Goal: Information Seeking & Learning: Learn about a topic

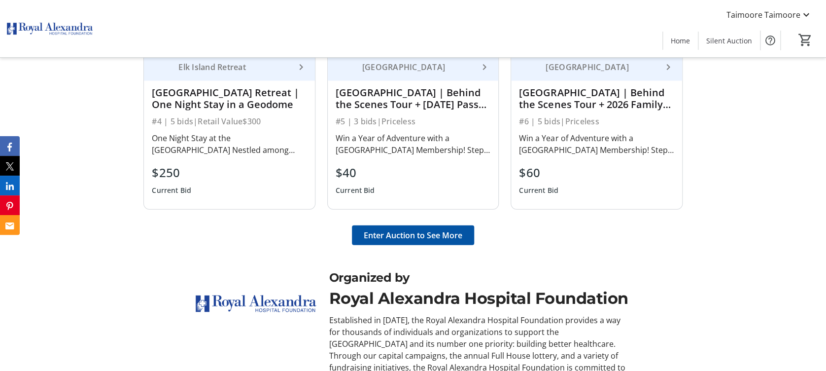
scroll to position [1048, 0]
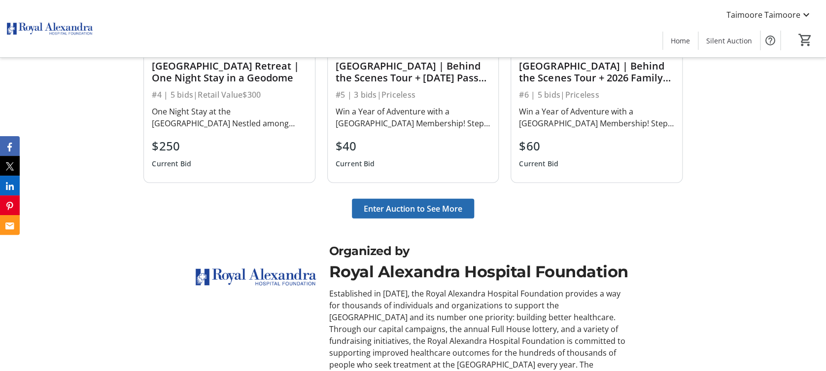
click at [393, 204] on span "Enter Auction to See More" at bounding box center [413, 209] width 99 height 12
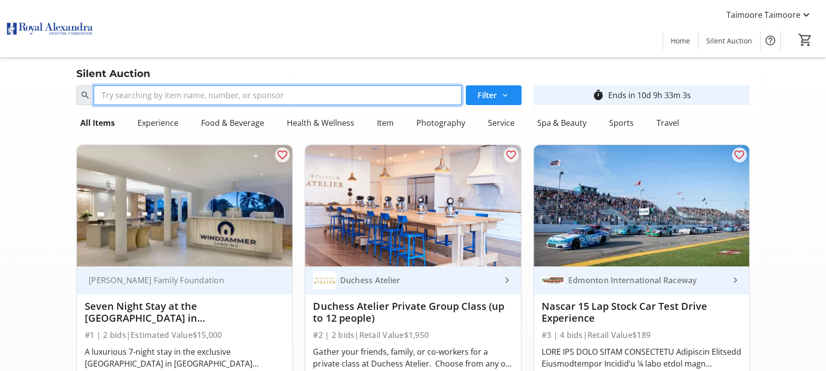
click at [382, 101] on input "Search" at bounding box center [278, 95] width 368 height 20
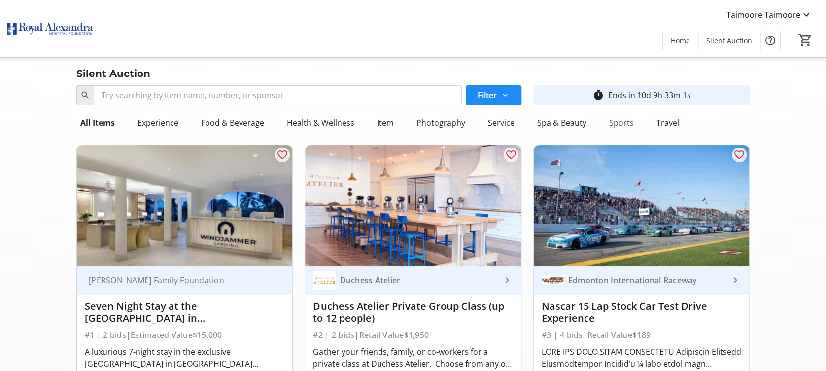
click at [611, 119] on div "Sports" at bounding box center [621, 123] width 33 height 20
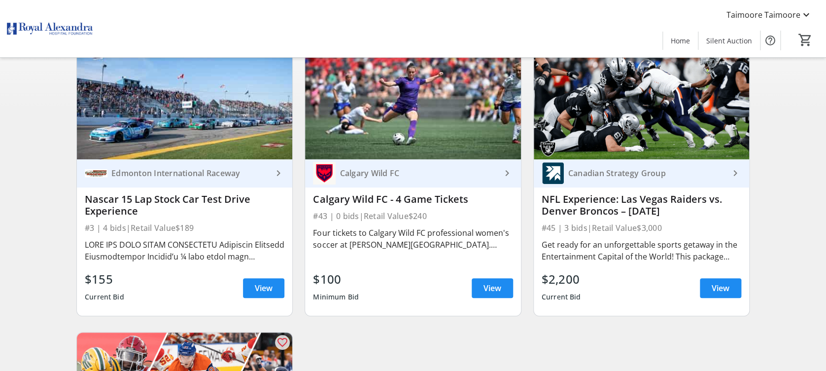
scroll to position [107, 0]
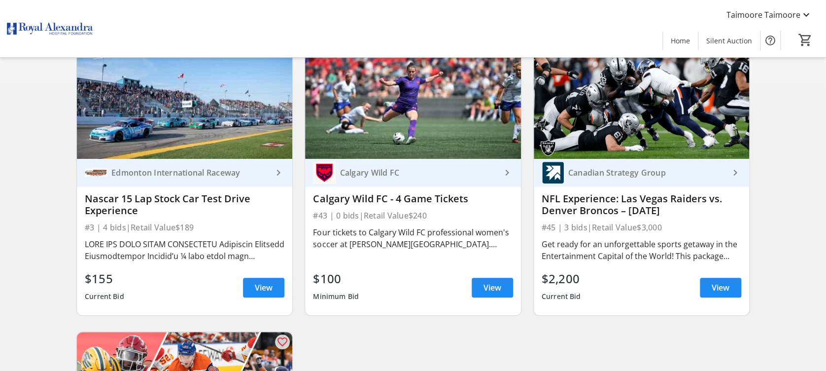
click at [609, 173] on div "Canadian Strategy Group" at bounding box center [646, 173] width 165 height 10
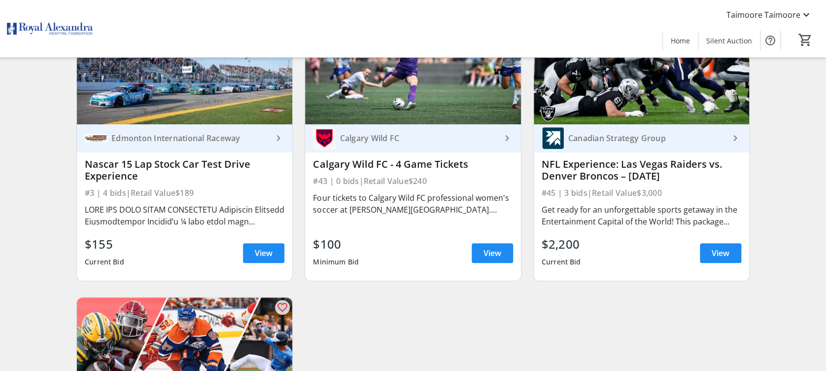
scroll to position [125, 0]
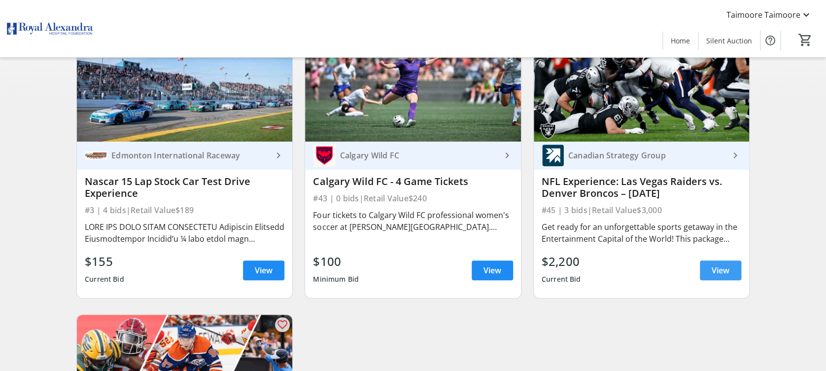
click at [712, 270] on span "View" at bounding box center [721, 270] width 18 height 12
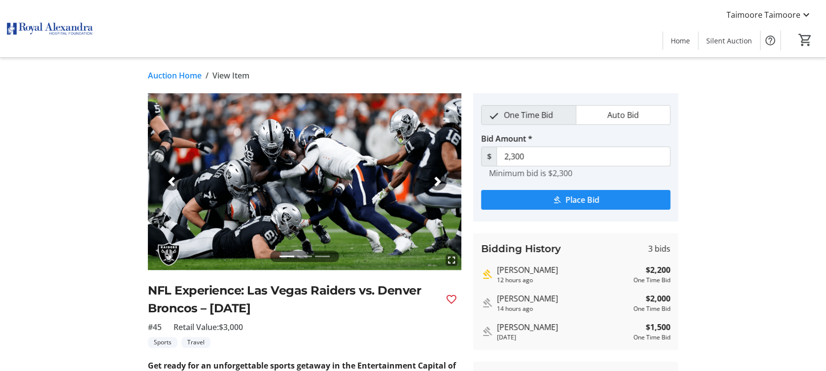
click at [89, 27] on img at bounding box center [50, 28] width 88 height 49
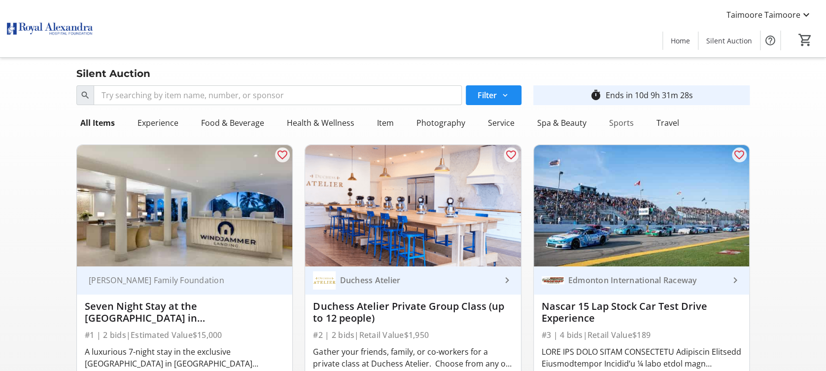
drag, startPoint x: 134, startPoint y: 8, endPoint x: 616, endPoint y: 123, distance: 496.0
click at [616, 123] on div "Sports" at bounding box center [621, 123] width 33 height 20
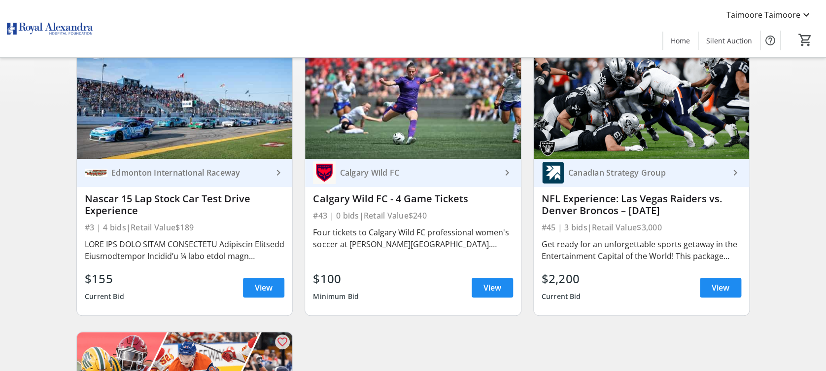
scroll to position [104, 0]
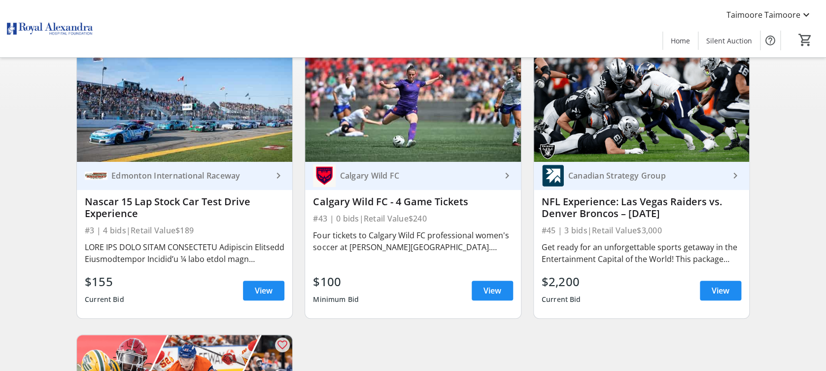
click at [684, 134] on img at bounding box center [641, 100] width 215 height 121
click at [729, 295] on span "View" at bounding box center [721, 290] width 18 height 12
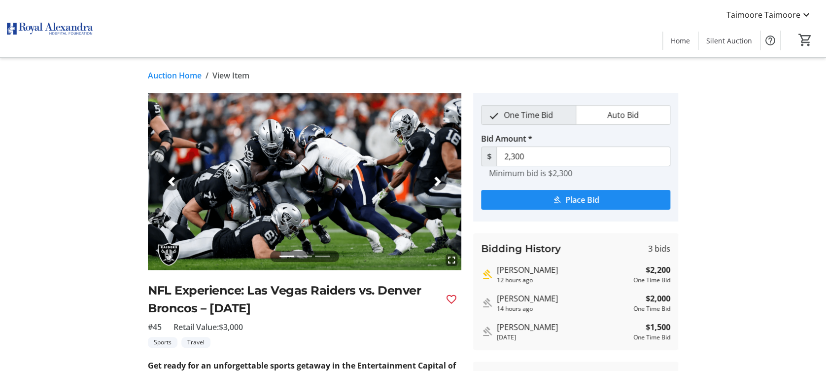
click at [88, 186] on div "fullscreen fullscreen fullscreen Previous Next NFL Experience: Las Vegas Raider…" at bounding box center [413, 341] width 651 height 497
click at [177, 70] on link "Auction Home" at bounding box center [175, 75] width 54 height 12
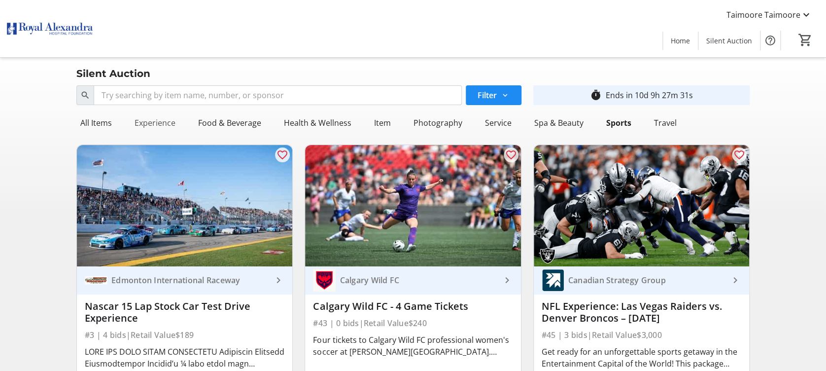
click at [138, 126] on div "Experience" at bounding box center [155, 123] width 49 height 20
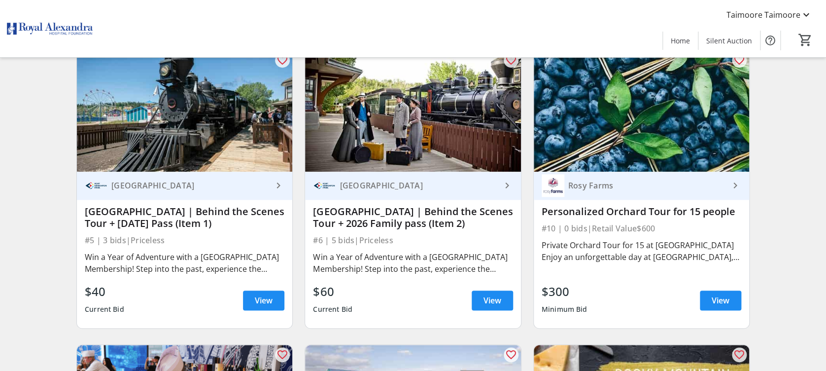
scroll to position [373, 0]
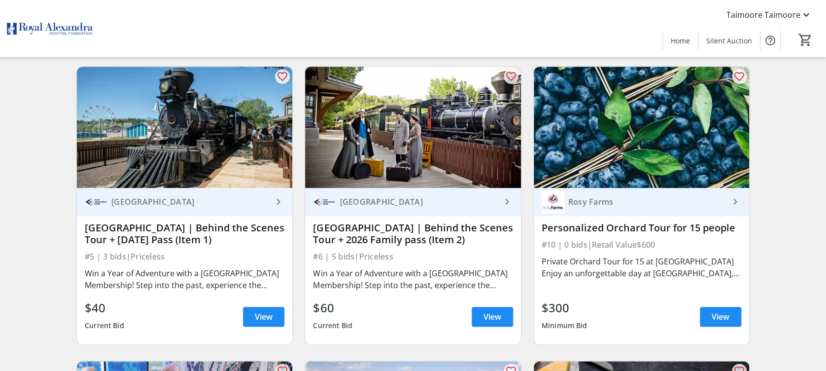
click at [195, 128] on img at bounding box center [184, 127] width 215 height 121
click at [262, 318] on span "View" at bounding box center [264, 317] width 18 height 12
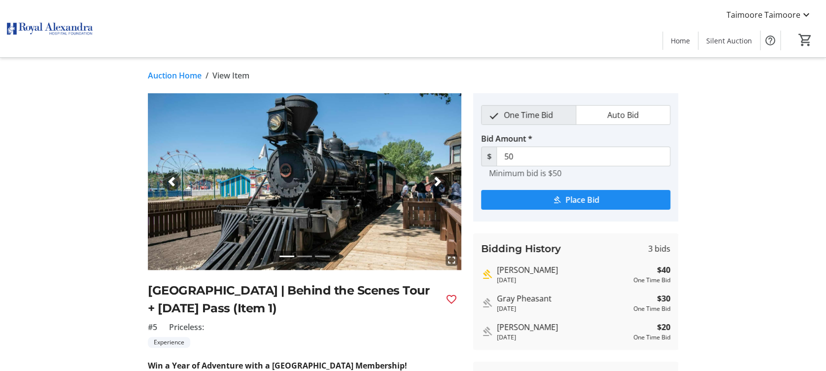
click at [173, 77] on link "Auction Home" at bounding box center [175, 75] width 54 height 12
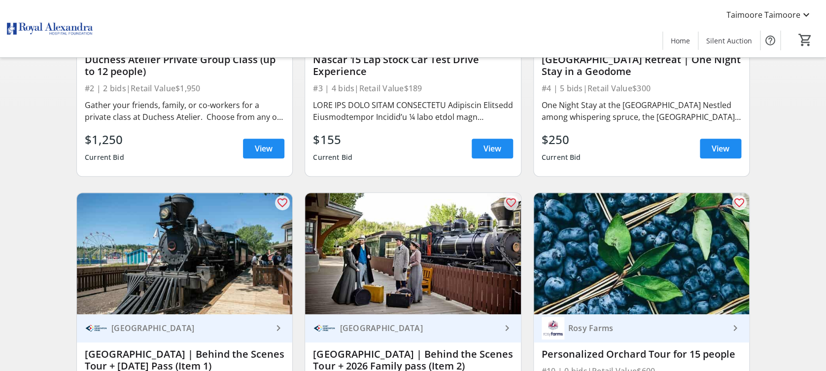
scroll to position [246, 0]
click at [132, 296] on img at bounding box center [184, 253] width 215 height 121
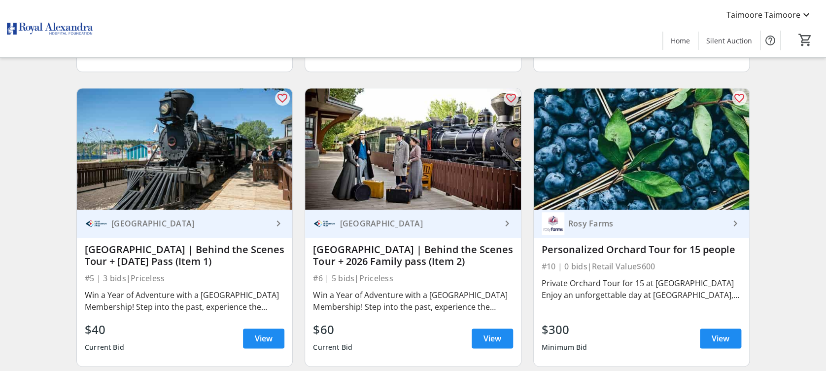
click at [182, 264] on div "[GEOGRAPHIC_DATA] | Behind the Scenes Tour + [DATE] Pass (Item 1)" at bounding box center [185, 255] width 200 height 24
click at [254, 331] on span at bounding box center [263, 338] width 41 height 24
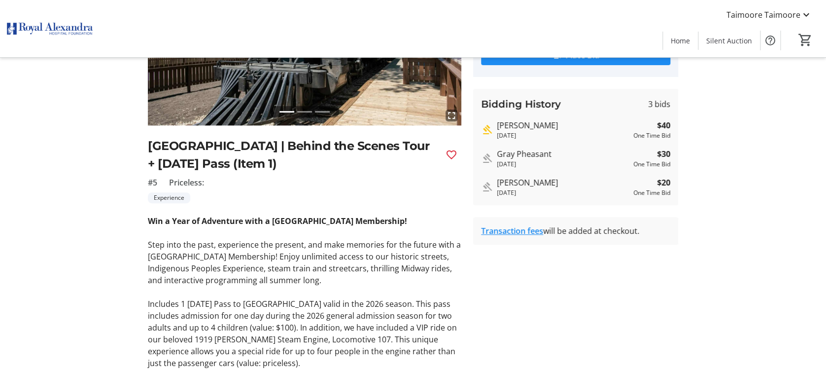
scroll to position [156, 0]
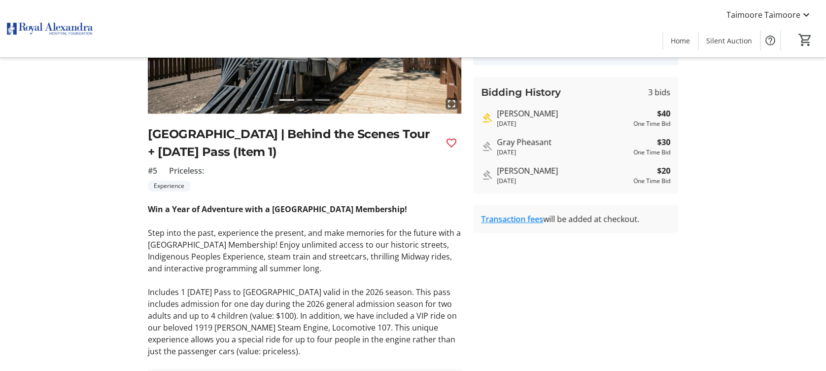
click at [246, 210] on strong "Win a Year of Adventure with a [GEOGRAPHIC_DATA] Membership!" at bounding box center [277, 209] width 259 height 11
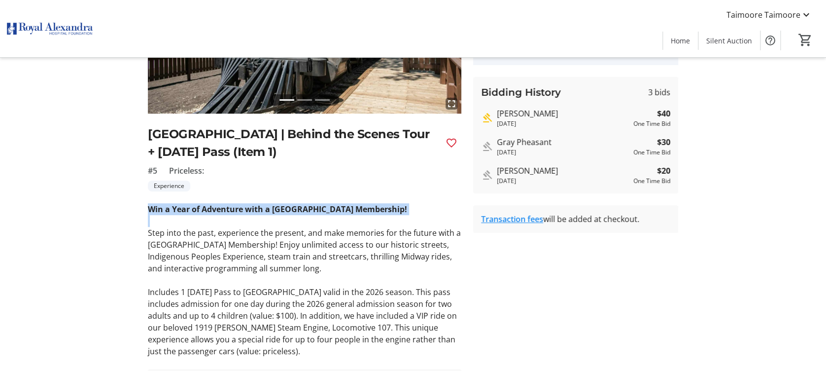
click at [246, 210] on strong "Win a Year of Adventure with a [GEOGRAPHIC_DATA] Membership!" at bounding box center [277, 209] width 259 height 11
drag, startPoint x: 246, startPoint y: 210, endPoint x: 312, endPoint y: 205, distance: 65.7
click at [312, 205] on strong "Win a Year of Adventure with a [GEOGRAPHIC_DATA] Membership!" at bounding box center [277, 209] width 259 height 11
click at [251, 211] on strong "Win a Year of Adventure with a [GEOGRAPHIC_DATA] Membership!" at bounding box center [277, 209] width 259 height 11
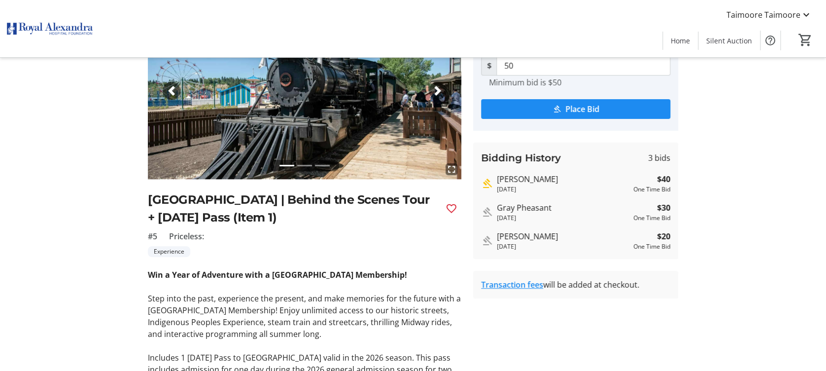
scroll to position [91, 0]
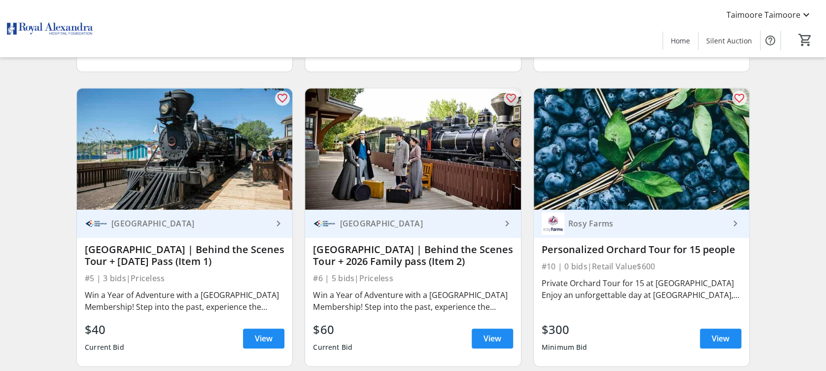
click at [451, 150] on img at bounding box center [412, 148] width 215 height 121
drag, startPoint x: 422, startPoint y: 241, endPoint x: 419, endPoint y: 255, distance: 15.0
click at [419, 255] on div "[GEOGRAPHIC_DATA] | Behind the Scenes Tour + 2026 Family pass (Item 2)" at bounding box center [413, 256] width 200 height 28
drag, startPoint x: 419, startPoint y: 255, endPoint x: 410, endPoint y: 232, distance: 25.0
click at [410, 232] on div "[GEOGRAPHIC_DATA] keyboard_arrow_right [GEOGRAPHIC_DATA] | Behind the Scenes To…" at bounding box center [412, 287] width 215 height 156
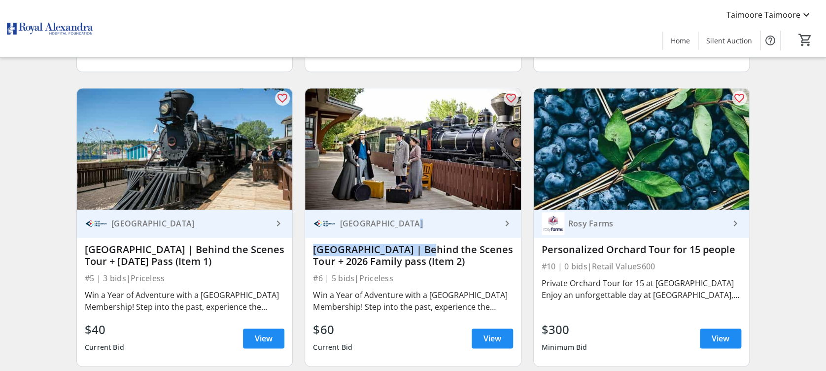
drag, startPoint x: 410, startPoint y: 232, endPoint x: 417, endPoint y: 221, distance: 13.5
click at [417, 221] on div "[GEOGRAPHIC_DATA]" at bounding box center [418, 223] width 165 height 10
click at [491, 339] on span "View" at bounding box center [493, 338] width 18 height 12
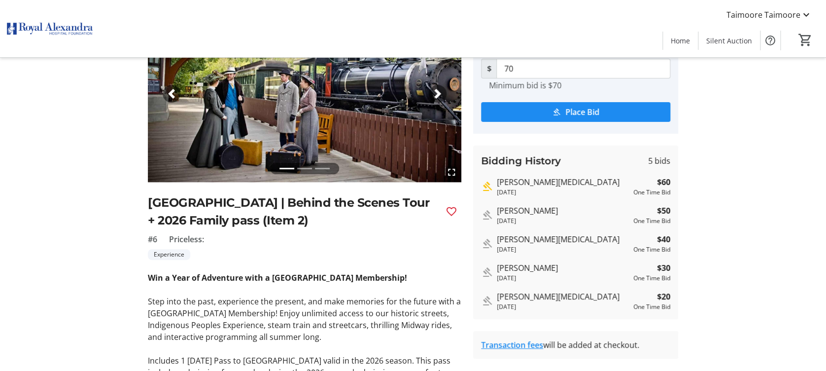
scroll to position [91, 0]
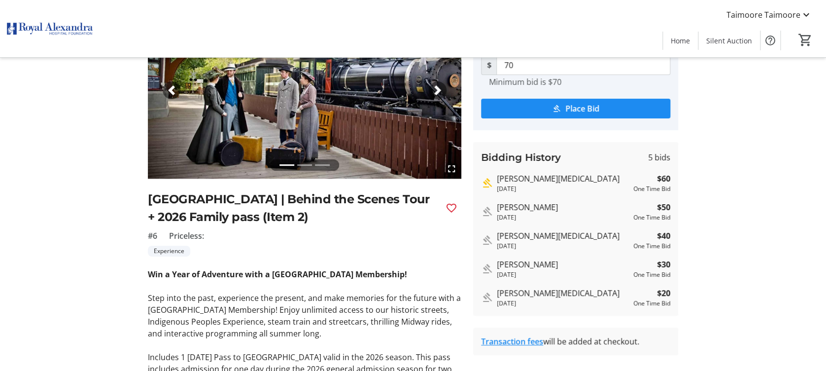
click at [381, 269] on strong "Win a Year of Adventure with a [GEOGRAPHIC_DATA] Membership!" at bounding box center [277, 274] width 259 height 11
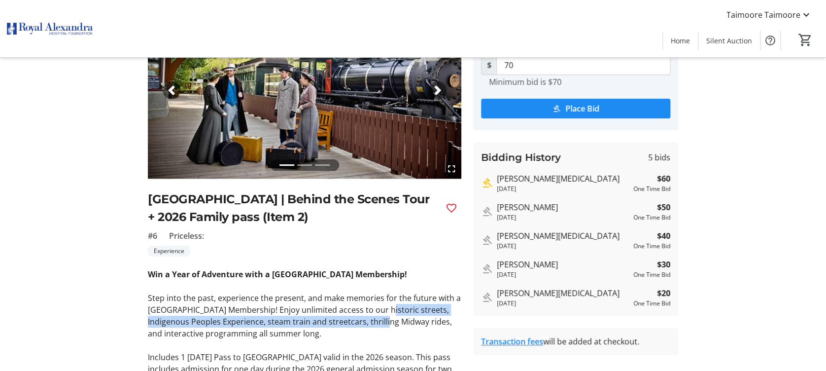
drag, startPoint x: 381, startPoint y: 269, endPoint x: 384, endPoint y: 315, distance: 46.0
click at [384, 315] on p "Step into the past, experience the present, and make memories for the future wi…" at bounding box center [304, 315] width 313 height 47
drag, startPoint x: 384, startPoint y: 315, endPoint x: 356, endPoint y: 319, distance: 28.9
click at [356, 319] on p "Step into the past, experience the present, and make memories for the future wi…" at bounding box center [304, 315] width 313 height 47
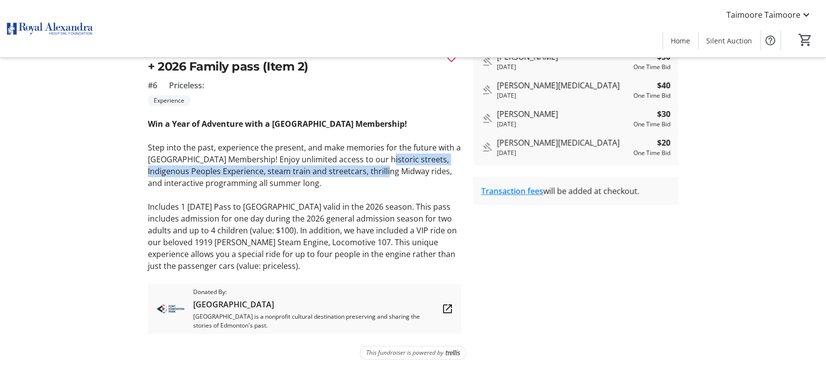
scroll to position [237, 0]
